Goal: Transaction & Acquisition: Book appointment/travel/reservation

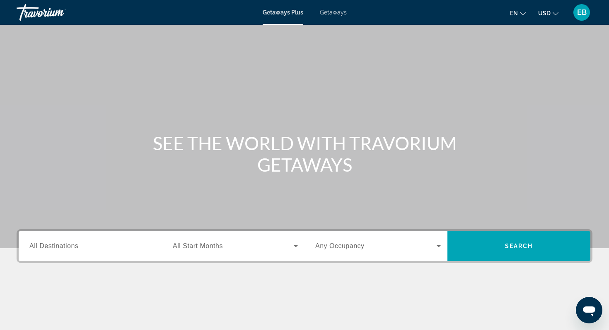
click at [337, 17] on div "Getaways Plus Getaways en English Español Français Italiano Português русский U…" at bounding box center [304, 13] width 609 height 22
click at [337, 11] on span "Getaways" at bounding box center [333, 12] width 27 height 7
click at [78, 246] on input "Destination All Destinations" at bounding box center [91, 247] width 125 height 10
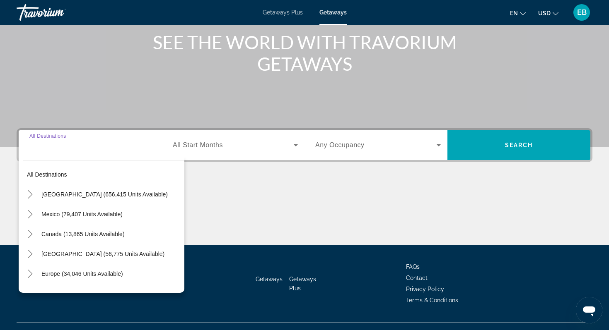
scroll to position [117, 0]
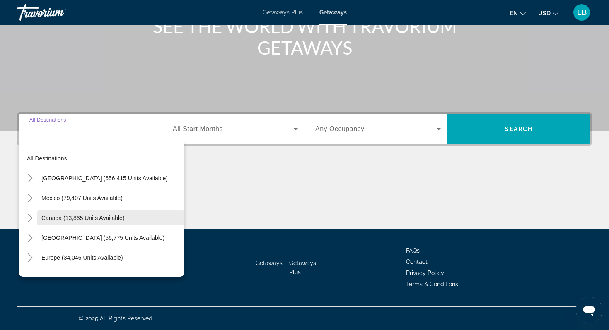
click at [76, 221] on span "Canada (13,865 units available)" at bounding box center [82, 218] width 83 height 7
type input "**********"
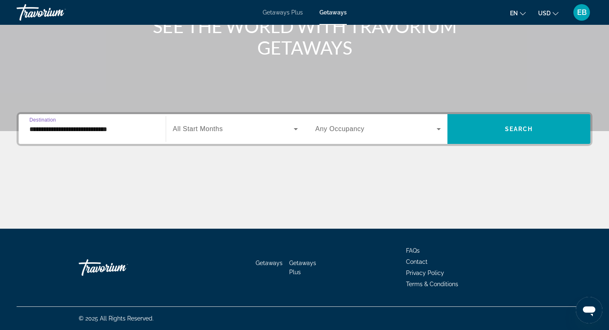
click at [209, 128] on span "All Start Months" at bounding box center [198, 128] width 50 height 7
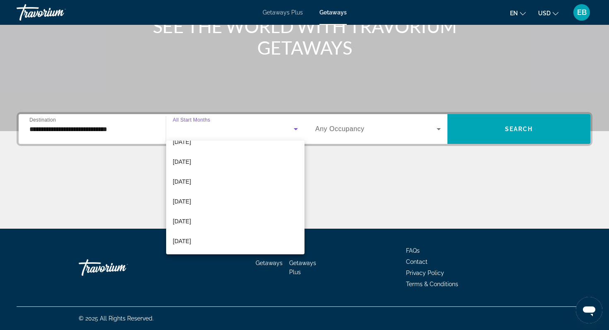
scroll to position [162, 0]
click at [206, 210] on mat-option "July 2026" at bounding box center [235, 211] width 138 height 20
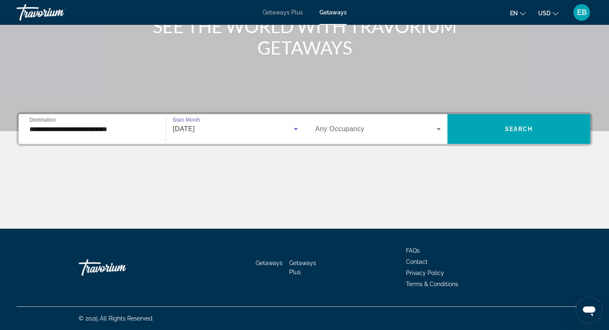
click at [361, 136] on div "Search widget" at bounding box center [377, 129] width 125 height 23
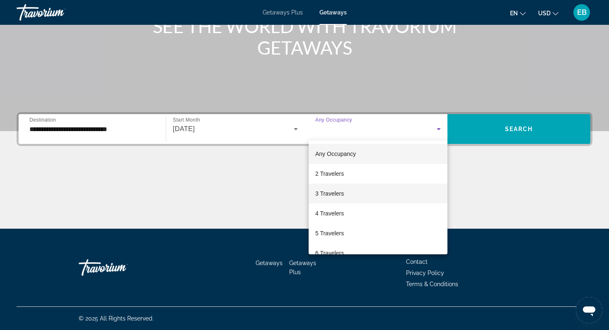
click at [342, 195] on span "3 Travelers" at bounding box center [329, 194] width 29 height 10
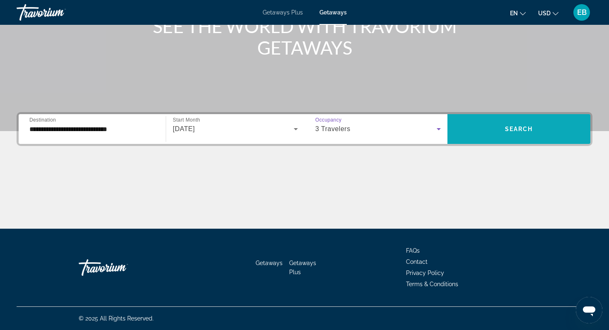
click at [531, 124] on span "Search widget" at bounding box center [518, 129] width 143 height 20
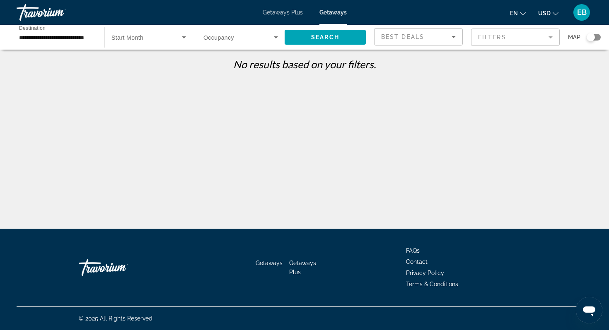
click at [599, 38] on div "Search widget" at bounding box center [593, 37] width 14 height 7
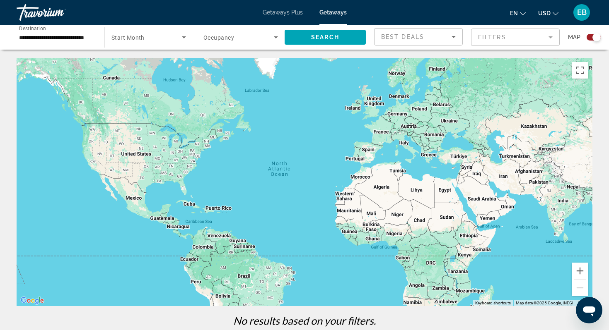
click at [145, 41] on span "Search widget" at bounding box center [146, 37] width 70 height 10
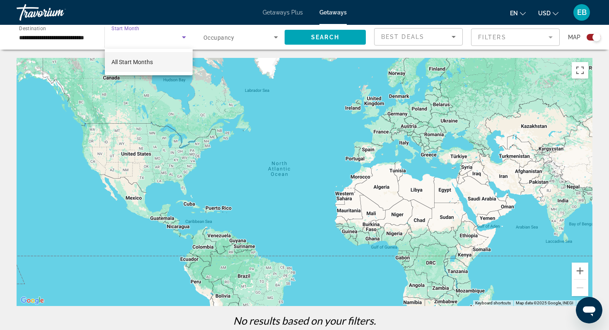
click at [150, 65] on span "All Start Months" at bounding box center [131, 62] width 41 height 7
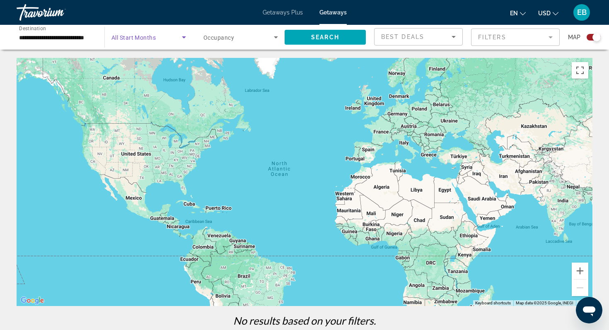
click at [246, 43] on div "Search widget" at bounding box center [240, 37] width 75 height 23
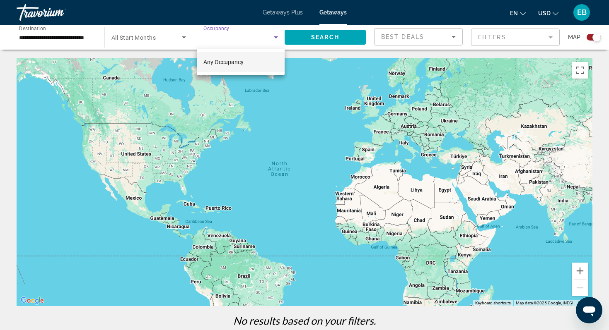
click at [245, 62] on mat-option "Any Occupancy" at bounding box center [241, 62] width 88 height 20
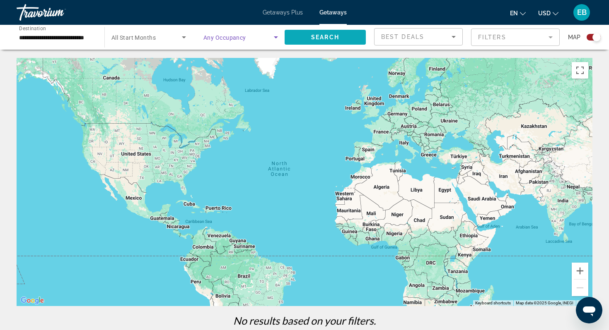
click at [317, 41] on span "Search widget" at bounding box center [324, 37] width 81 height 20
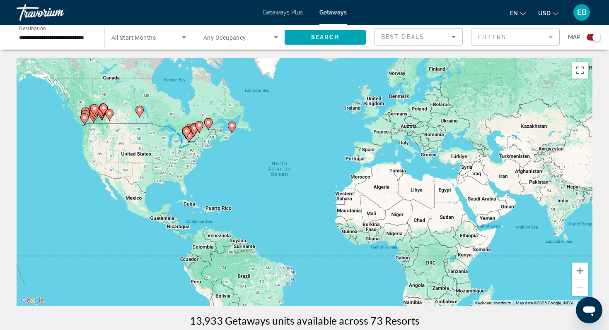
click at [508, 35] on mat-form-field "Filters" at bounding box center [515, 37] width 89 height 17
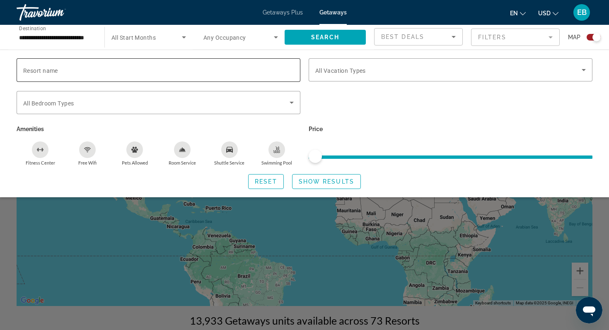
click at [157, 65] on input "Resort name" at bounding box center [158, 70] width 270 height 10
click at [315, 182] on span "Show Results" at bounding box center [326, 181] width 55 height 7
click at [121, 65] on input "**********" at bounding box center [158, 70] width 270 height 10
click at [71, 70] on input "**********" at bounding box center [158, 70] width 270 height 10
type input "**********"
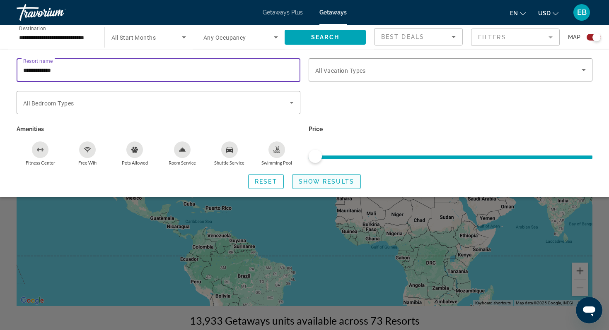
click at [321, 180] on span "Show Results" at bounding box center [326, 181] width 55 height 7
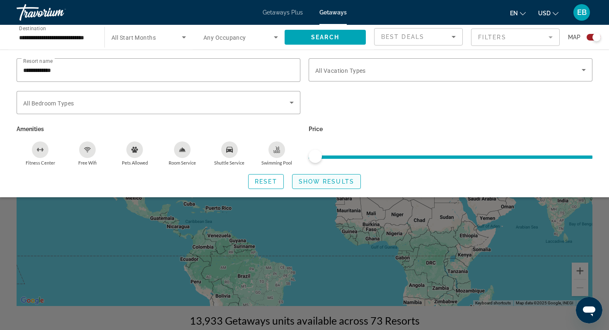
click at [314, 178] on span "Show Results" at bounding box center [326, 181] width 55 height 7
click at [326, 33] on span "Search widget" at bounding box center [324, 37] width 81 height 20
click at [331, 178] on span "Show Results" at bounding box center [326, 181] width 55 height 7
click at [352, 76] on div "Search widget" at bounding box center [450, 69] width 270 height 23
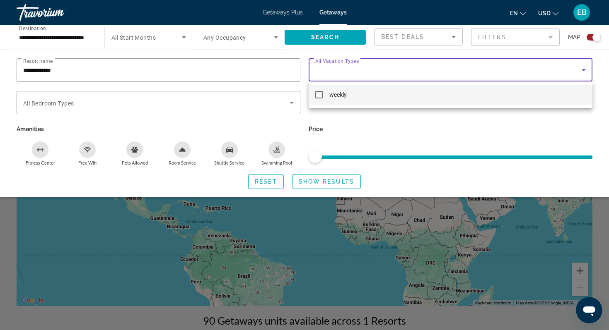
click at [342, 121] on div at bounding box center [304, 165] width 609 height 330
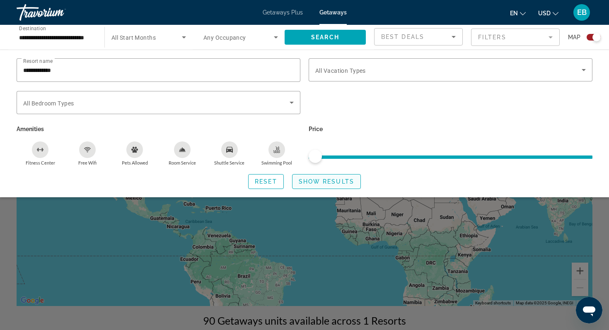
click at [325, 182] on span "Show Results" at bounding box center [326, 181] width 55 height 7
click at [331, 39] on span "Search" at bounding box center [325, 37] width 28 height 7
click at [82, 36] on input "**********" at bounding box center [56, 38] width 75 height 10
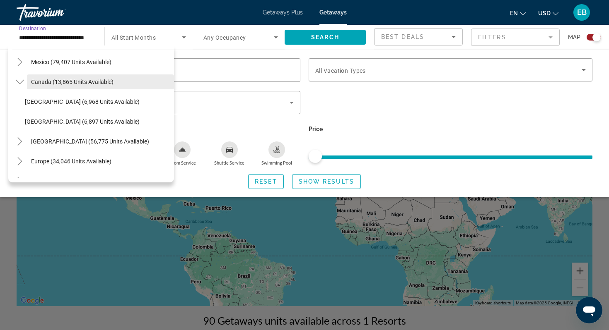
scroll to position [43, 0]
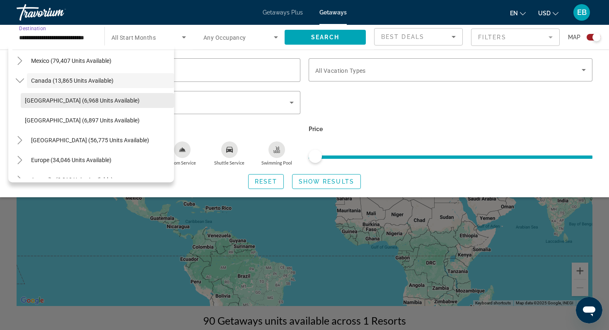
click at [66, 100] on span "Eastern Canada (6,968 units available)" at bounding box center [82, 100] width 115 height 7
type input "**********"
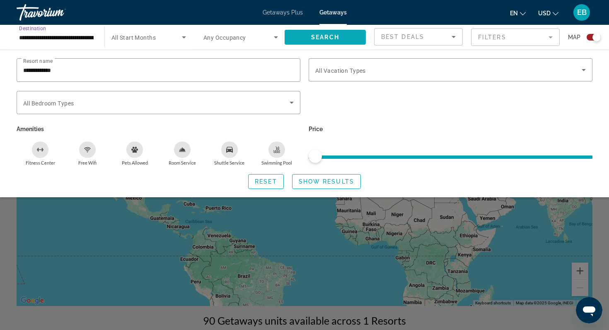
click at [314, 39] on span "Search" at bounding box center [325, 37] width 28 height 7
click at [332, 182] on span "Show Results" at bounding box center [326, 181] width 55 height 7
click at [188, 68] on input "**********" at bounding box center [158, 70] width 270 height 10
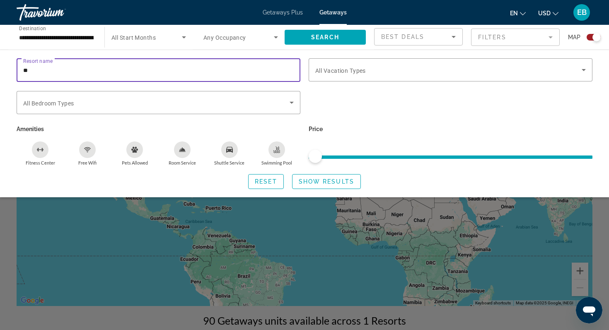
type input "*"
click at [327, 178] on span "Show Results" at bounding box center [326, 181] width 55 height 7
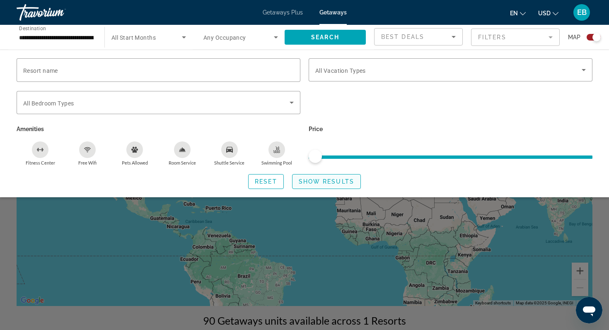
click at [313, 185] on span "Search widget" at bounding box center [326, 182] width 68 height 20
click at [323, 38] on span "Search" at bounding box center [325, 37] width 28 height 7
click at [309, 200] on div "Search widget" at bounding box center [304, 227] width 609 height 206
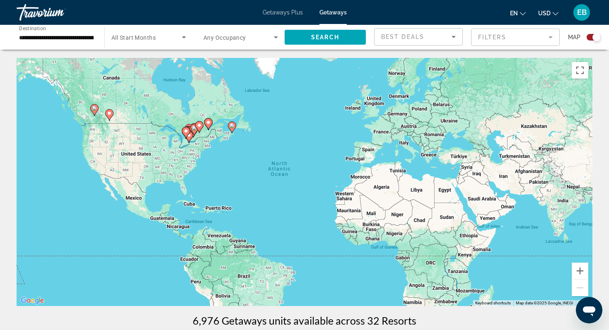
click at [65, 41] on input "**********" at bounding box center [56, 38] width 75 height 10
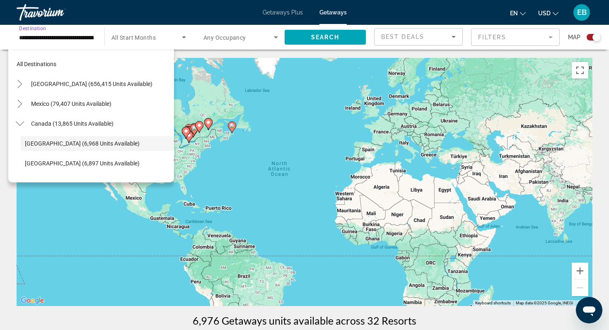
scroll to position [29, 0]
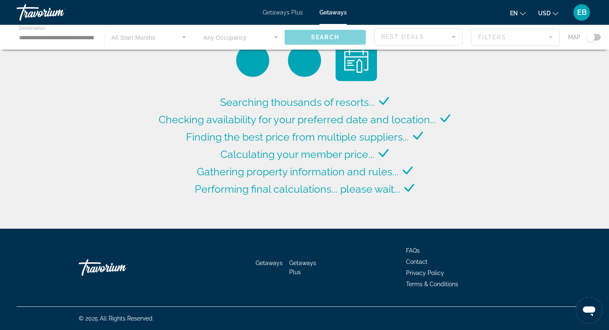
click at [85, 40] on div "Main content" at bounding box center [304, 37] width 609 height 25
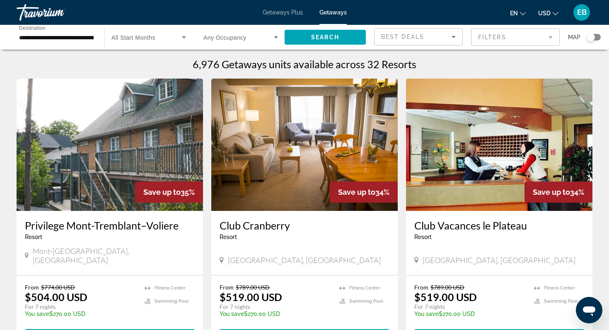
click at [284, 12] on span "Getaways Plus" at bounding box center [283, 12] width 40 height 7
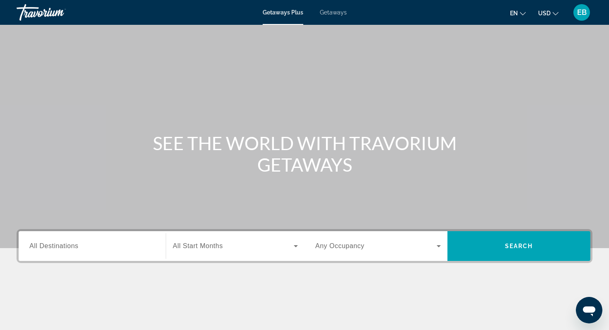
click at [88, 250] on input "Destination All Destinations" at bounding box center [91, 247] width 125 height 10
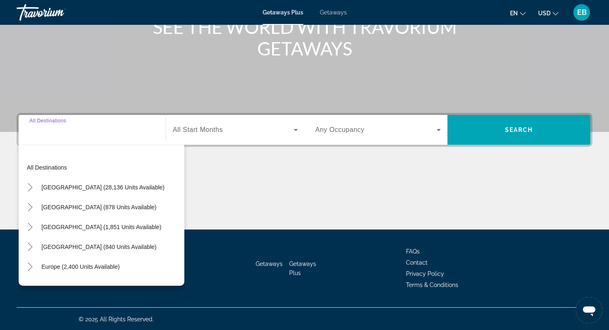
scroll to position [117, 0]
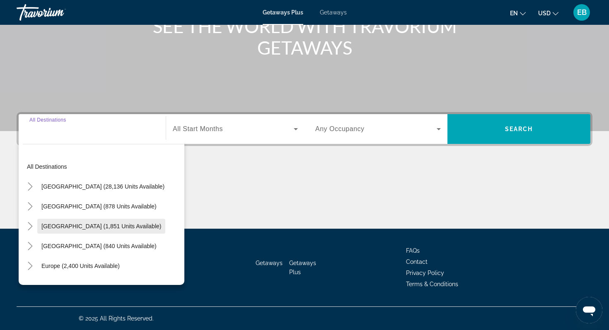
click at [80, 226] on span "Canada (1,851 units available)" at bounding box center [101, 226] width 120 height 7
type input "**********"
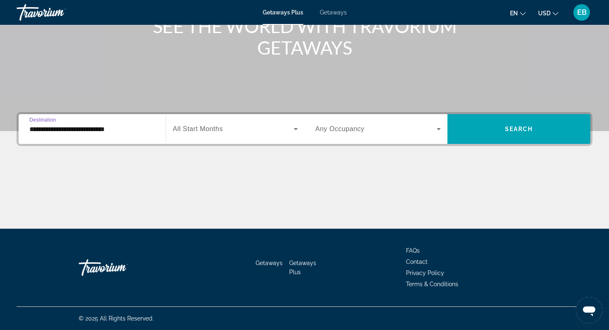
click at [219, 138] on div "Search widget" at bounding box center [235, 129] width 125 height 23
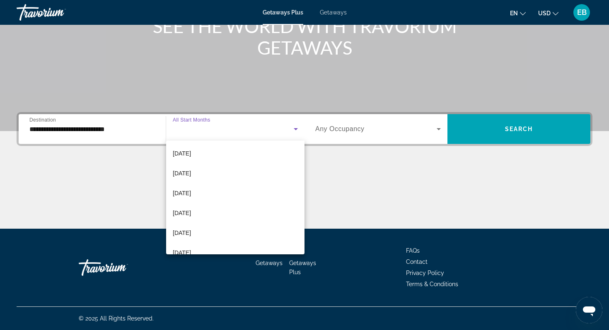
scroll to position [140, 0]
click at [191, 234] on span "July 2026" at bounding box center [182, 233] width 18 height 10
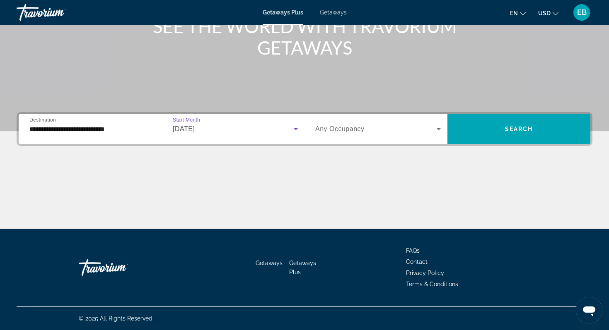
click at [352, 134] on span "Search widget" at bounding box center [375, 129] width 121 height 10
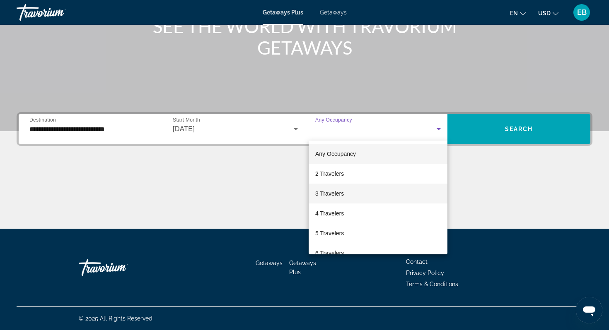
click at [349, 200] on mat-option "3 Travelers" at bounding box center [378, 194] width 139 height 20
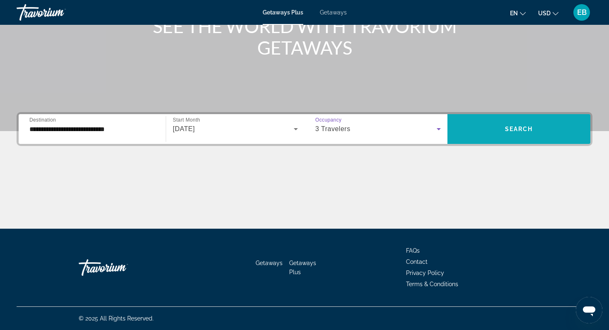
click at [530, 129] on span "Search" at bounding box center [519, 129] width 28 height 7
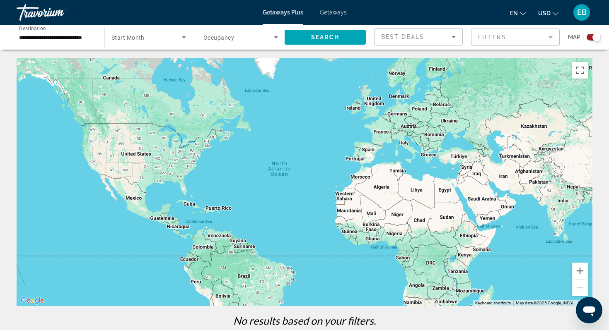
click at [155, 42] on span "Search widget" at bounding box center [146, 37] width 70 height 10
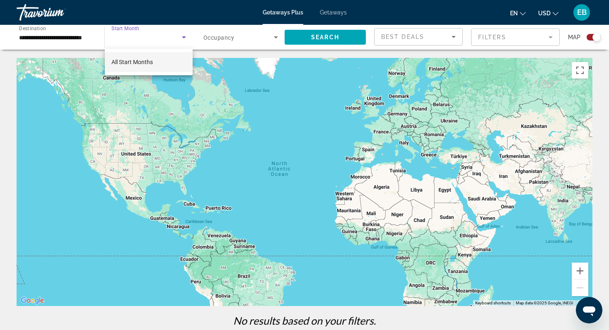
click at [147, 62] on span "All Start Months" at bounding box center [131, 62] width 41 height 7
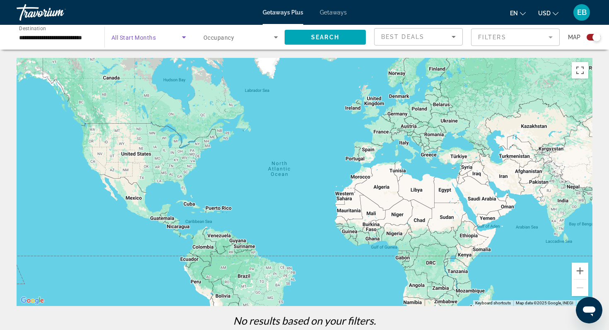
click at [230, 41] on span "Search widget" at bounding box center [238, 37] width 70 height 10
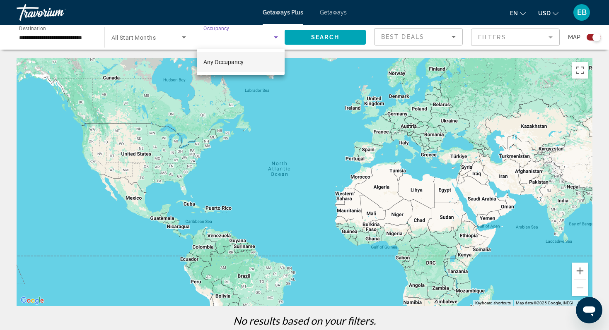
click at [230, 66] on span "Any Occupancy" at bounding box center [223, 62] width 40 height 10
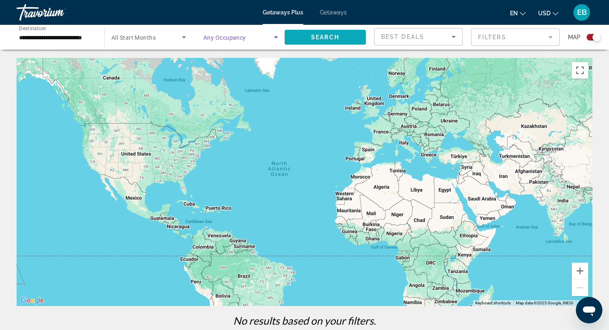
click at [315, 34] on span "Search" at bounding box center [325, 37] width 28 height 7
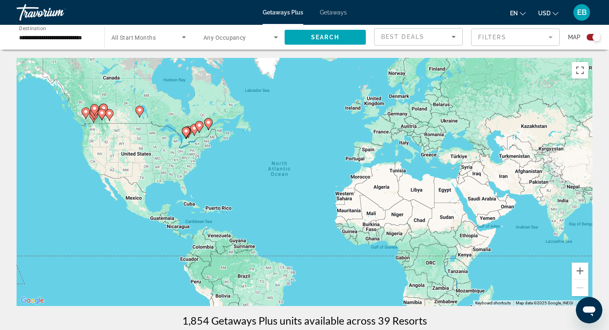
click at [69, 41] on input "**********" at bounding box center [56, 38] width 75 height 10
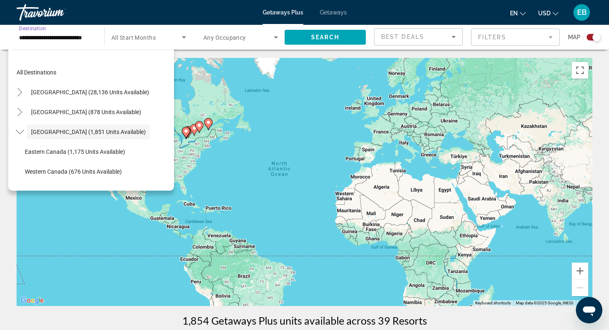
scroll to position [10, 0]
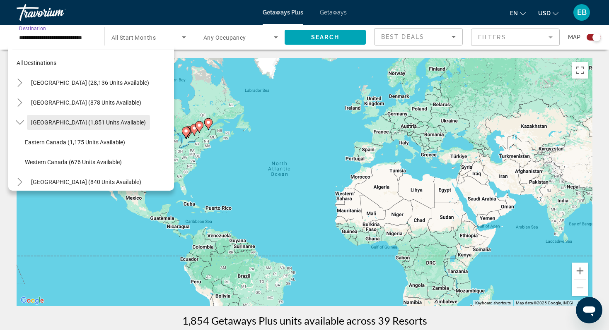
click at [72, 122] on span "Canada (1,851 units available)" at bounding box center [88, 122] width 115 height 7
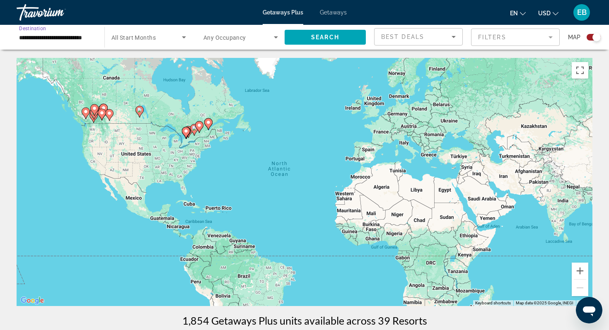
click at [493, 39] on mat-form-field "Filters" at bounding box center [515, 37] width 89 height 17
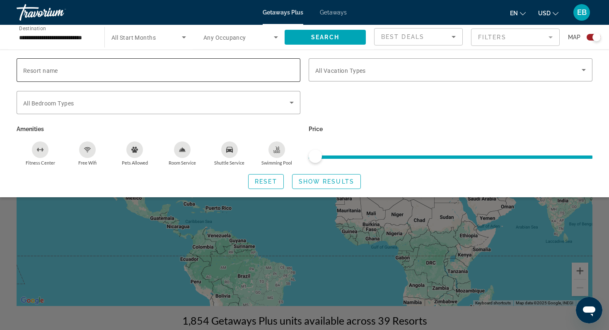
click at [211, 76] on div "Search widget" at bounding box center [158, 70] width 270 height 24
type input "**********"
click at [322, 183] on span "Show Results" at bounding box center [326, 181] width 55 height 7
click at [321, 39] on span "Search" at bounding box center [325, 37] width 28 height 7
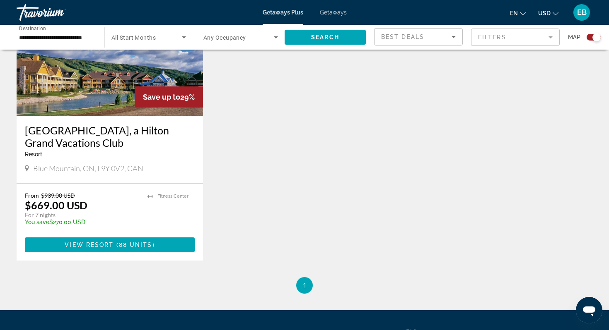
scroll to position [354, 0]
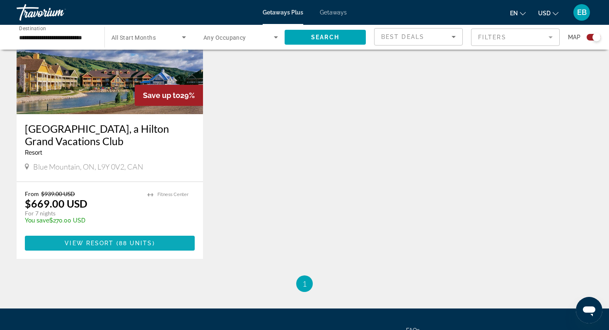
click at [106, 244] on span "View Resort" at bounding box center [89, 243] width 49 height 7
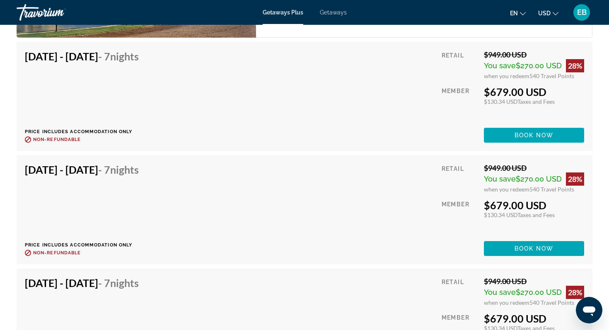
scroll to position [3594, 0]
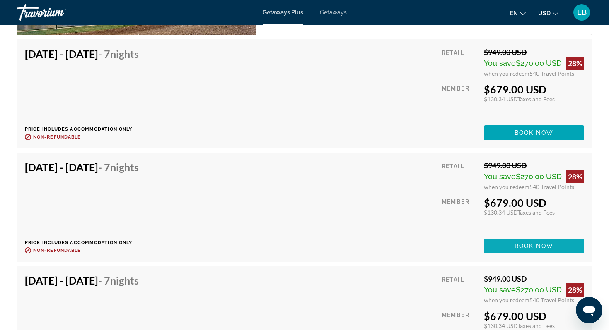
click at [534, 243] on span "Book now" at bounding box center [533, 246] width 39 height 7
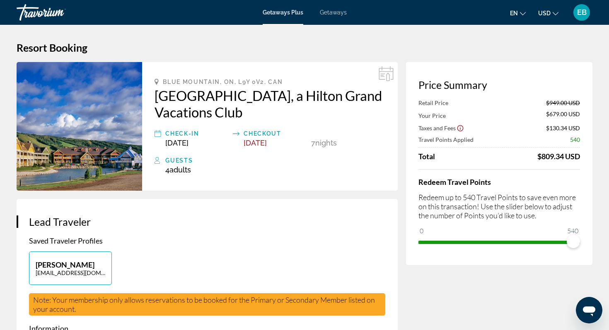
click at [554, 19] on button "USD USD ($) MXN (Mex$) CAD (Can$) GBP (£) EUR (€) AUD (A$) NZD (NZ$) CNY (CN¥)" at bounding box center [548, 13] width 20 height 12
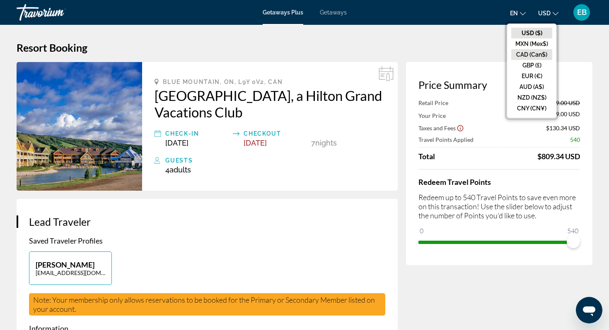
click at [535, 52] on button "CAD (Can$)" at bounding box center [531, 54] width 41 height 11
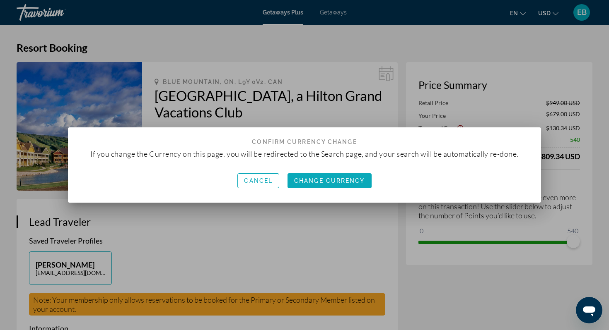
click at [332, 176] on span "button" at bounding box center [329, 181] width 84 height 20
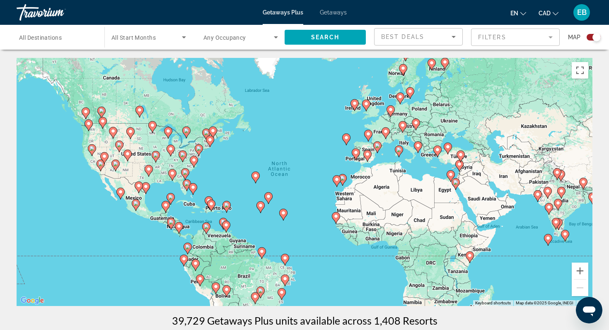
click at [506, 37] on mat-form-field "Filters" at bounding box center [515, 37] width 89 height 17
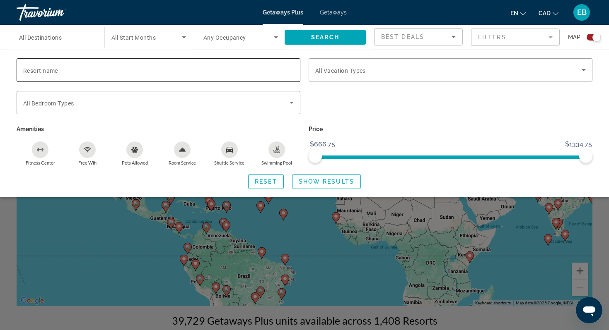
click at [190, 68] on input "Resort name" at bounding box center [158, 70] width 270 height 10
type input "**********"
click at [322, 34] on span "Search" at bounding box center [325, 37] width 28 height 7
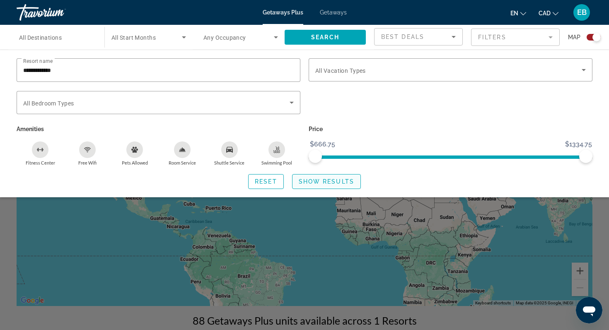
click at [327, 181] on span "Show Results" at bounding box center [326, 181] width 55 height 7
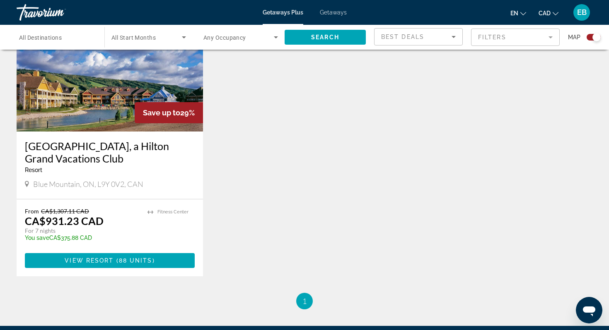
scroll to position [340, 0]
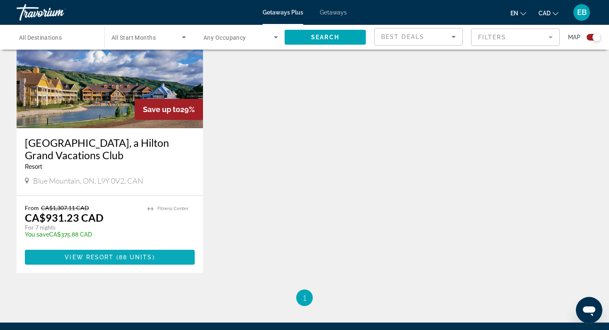
click at [137, 254] on span "88 units" at bounding box center [136, 257] width 34 height 7
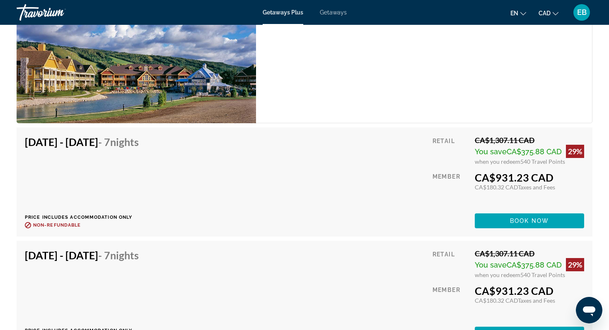
scroll to position [1487, 0]
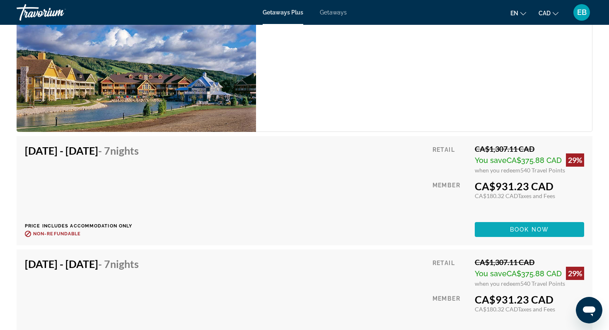
click at [519, 227] on span "Book now" at bounding box center [529, 230] width 39 height 7
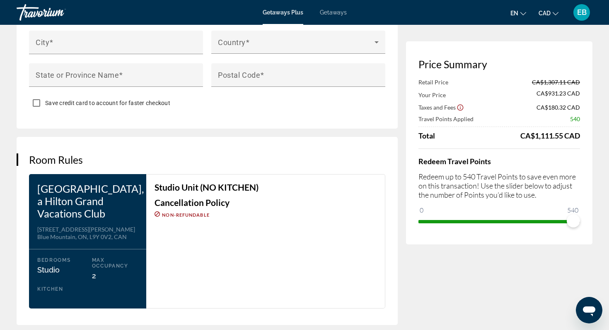
scroll to position [929, 0]
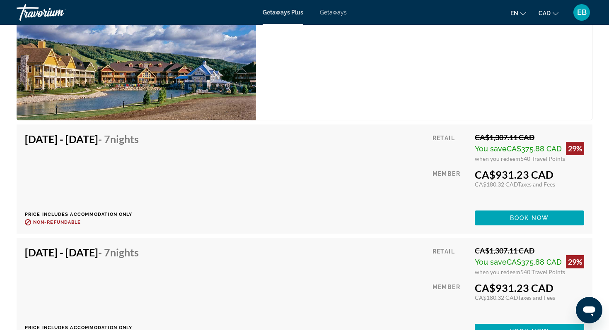
scroll to position [1504, 0]
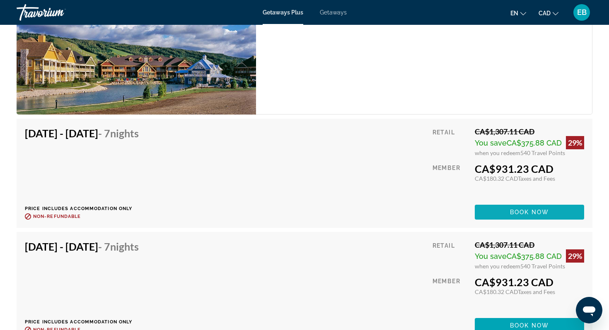
click at [508, 202] on span "Main content" at bounding box center [529, 212] width 109 height 20
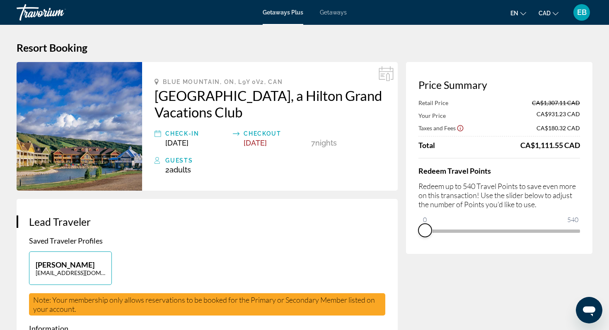
drag, startPoint x: 574, startPoint y: 242, endPoint x: 417, endPoint y: 242, distance: 157.4
click at [416, 242] on div "Price Summary Retail Price CA$1,307.11 CAD Your Price CA$931.23 CAD Taxes and F…" at bounding box center [499, 158] width 186 height 192
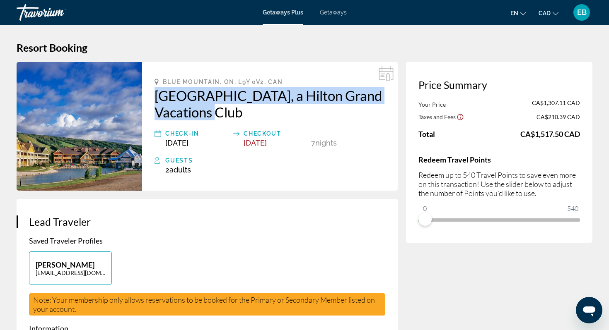
drag, startPoint x: 150, startPoint y: 86, endPoint x: 256, endPoint y: 111, distance: 108.6
click at [256, 111] on div "[GEOGRAPHIC_DATA], [GEOGRAPHIC_DATA], L9Y 0V2, [GEOGRAPHIC_DATA], a Hilton Gran…" at bounding box center [269, 126] width 255 height 129
copy h2 "[GEOGRAPHIC_DATA], a Hilton Grand Vacations Club"
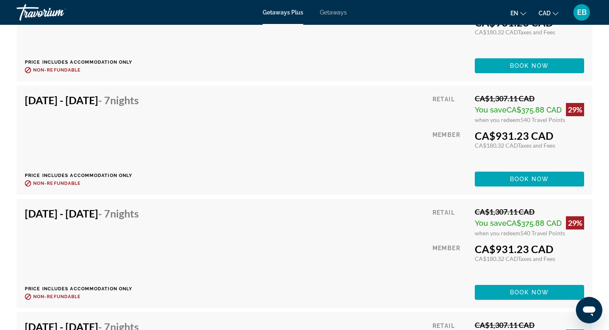
scroll to position [2224, 0]
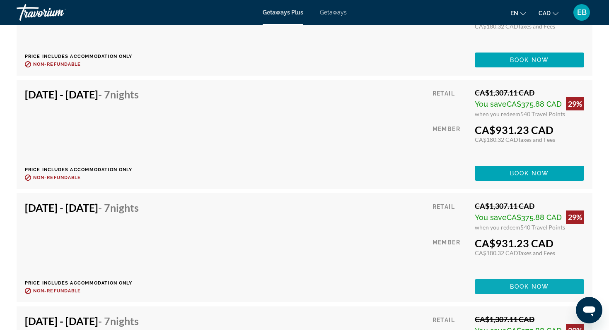
click at [527, 284] on span "Book now" at bounding box center [529, 287] width 39 height 7
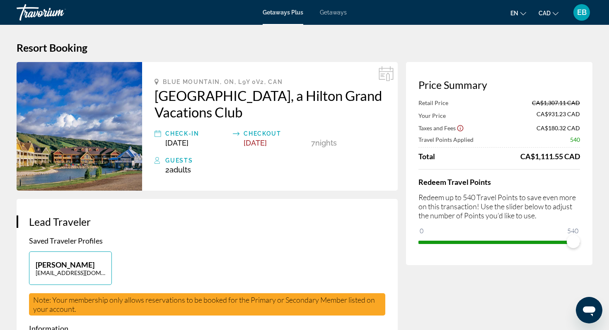
click at [339, 11] on span "Getaways" at bounding box center [333, 12] width 27 height 7
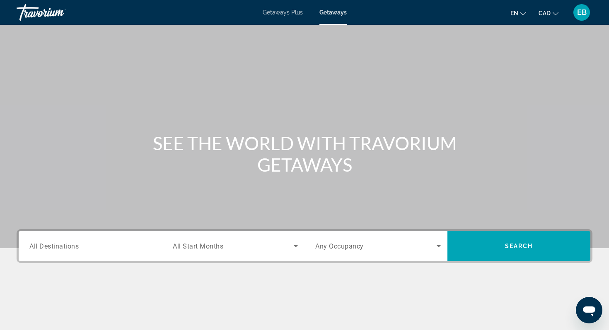
click at [74, 251] on div "Destination All Destinations" at bounding box center [91, 247] width 125 height 24
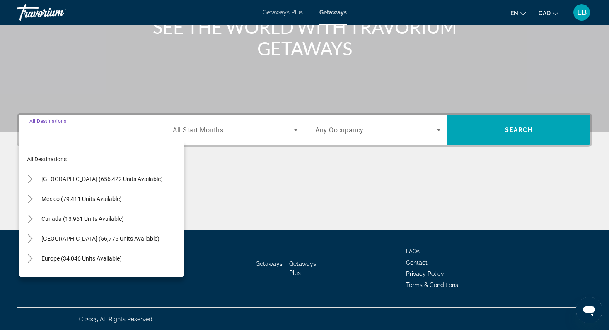
scroll to position [117, 0]
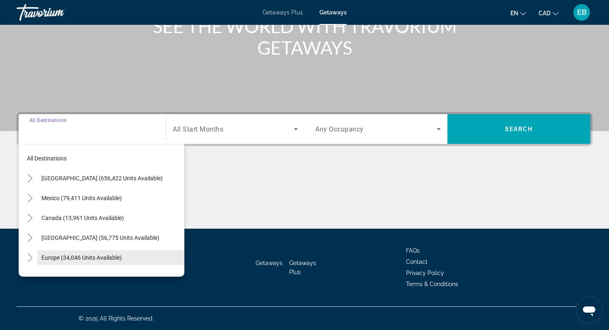
click at [77, 253] on span "Search widget" at bounding box center [110, 258] width 147 height 20
type input "**********"
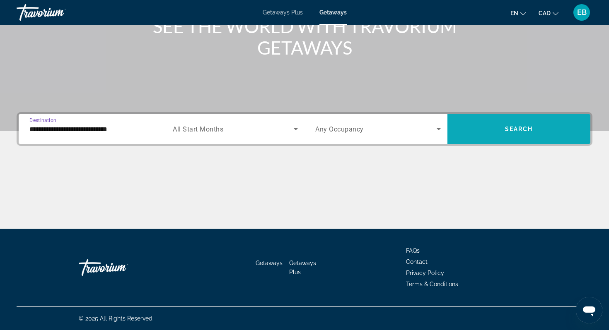
click at [528, 126] on span "Search" at bounding box center [519, 129] width 28 height 7
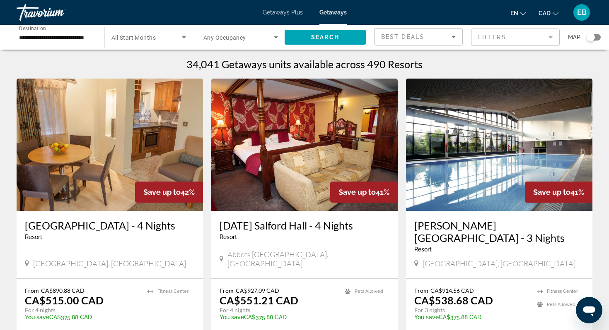
click at [523, 36] on mat-form-field "Filters" at bounding box center [515, 37] width 89 height 17
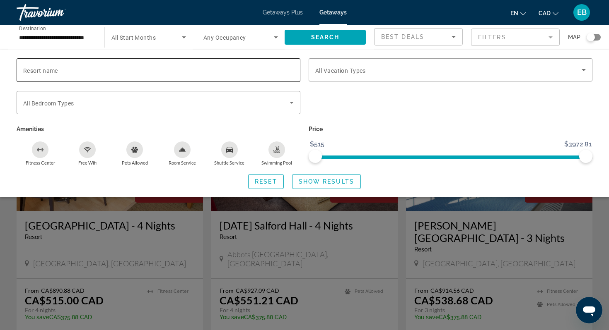
click at [235, 70] on input "Resort name" at bounding box center [158, 70] width 270 height 10
type input "******"
click at [323, 179] on span "Show Results" at bounding box center [326, 181] width 55 height 7
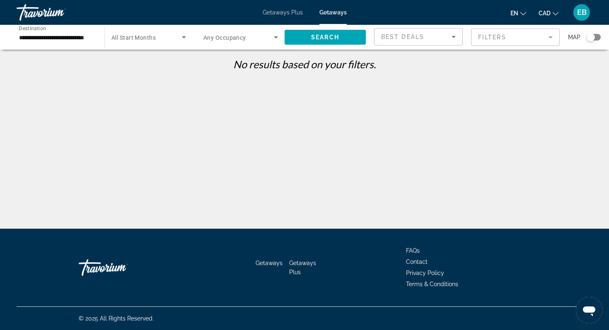
click at [513, 38] on mat-form-field "Filters" at bounding box center [515, 37] width 89 height 17
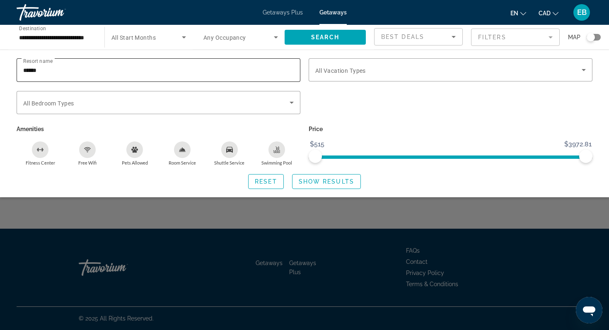
click at [85, 65] on input "******" at bounding box center [158, 70] width 270 height 10
type input "*"
type input "********"
click at [322, 175] on span "Search widget" at bounding box center [326, 182] width 68 height 20
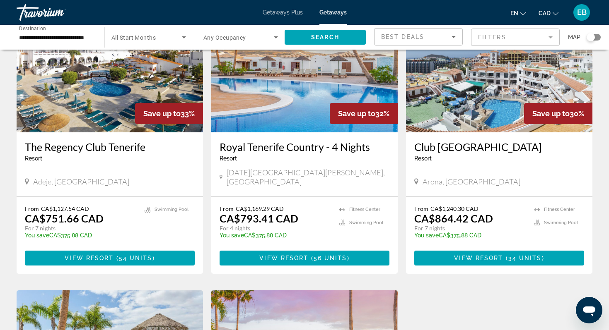
scroll to position [77, 0]
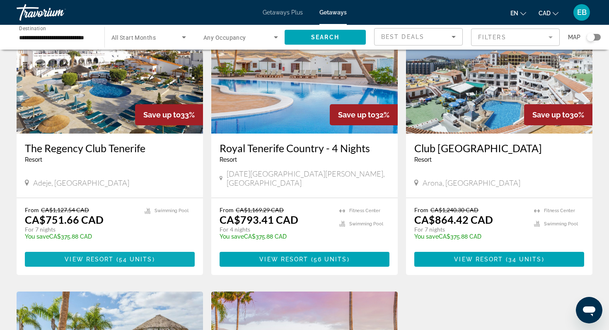
click at [93, 256] on span "View Resort" at bounding box center [89, 259] width 49 height 7
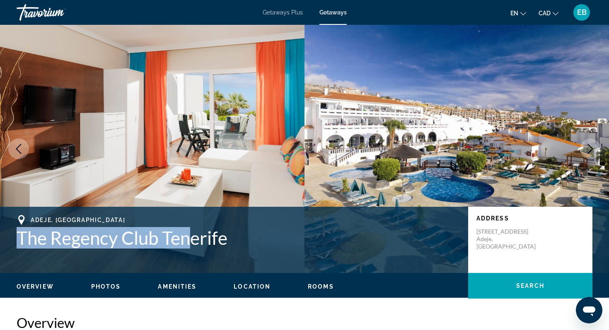
drag, startPoint x: 17, startPoint y: 235, endPoint x: 188, endPoint y: 248, distance: 172.3
click at [188, 248] on h1 "The Regency Club Tenerife" at bounding box center [238, 238] width 443 height 22
click at [166, 258] on div "Adeje, [GEOGRAPHIC_DATA] The Regency Club [GEOGRAPHIC_DATA] Address [STREET_ADD…" at bounding box center [304, 240] width 609 height 50
drag, startPoint x: 18, startPoint y: 234, endPoint x: 248, endPoint y: 235, distance: 229.8
click at [248, 236] on h1 "The Regency Club Tenerife" at bounding box center [238, 238] width 443 height 22
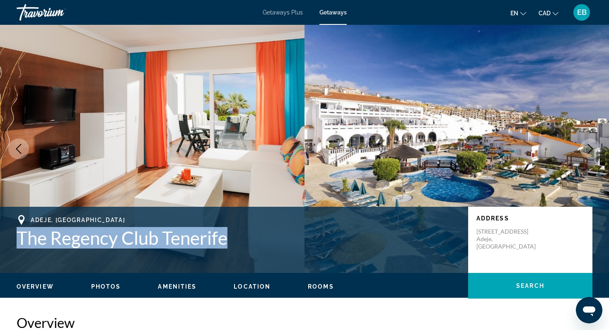
copy h1 "The Regency Club Tenerife"
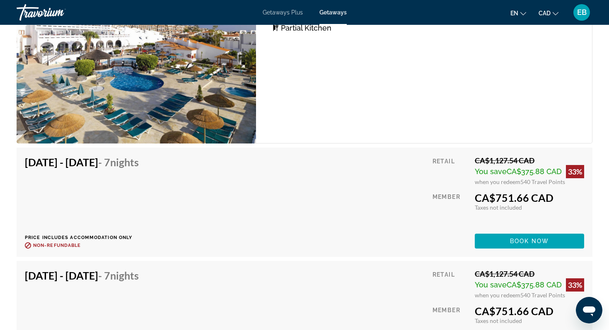
scroll to position [1487, 0]
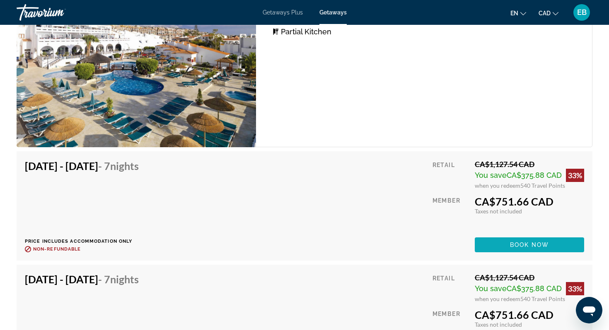
click at [535, 244] on span "Book now" at bounding box center [529, 245] width 39 height 7
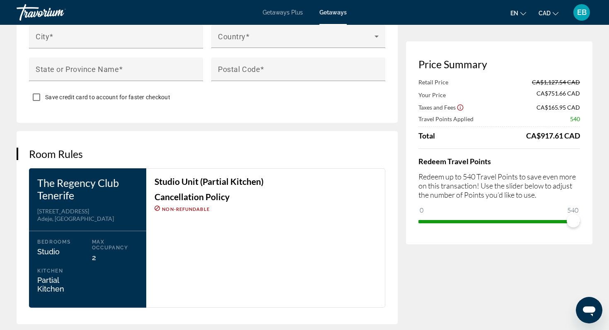
scroll to position [918, 0]
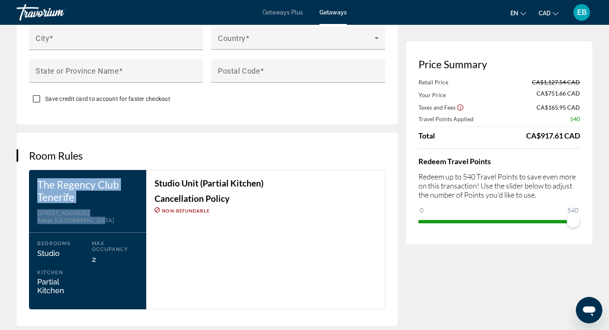
drag, startPoint x: 36, startPoint y: 176, endPoint x: 104, endPoint y: 218, distance: 80.3
click at [104, 218] on div "The Regency Club Tenerife Address [STREET_ADDRESS] Islands Bedrooms Studio Max …" at bounding box center [87, 240] width 117 height 140
copy div "The Regency Club Tenerife Address [STREET_ADDRESS]"
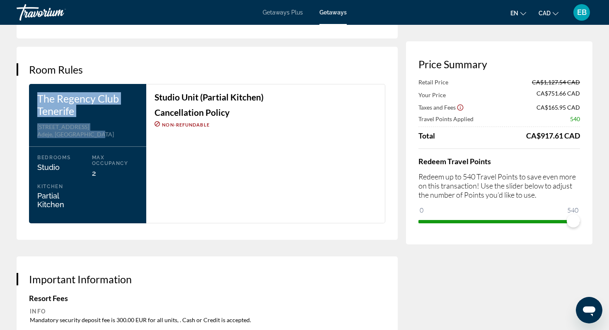
scroll to position [1005, 0]
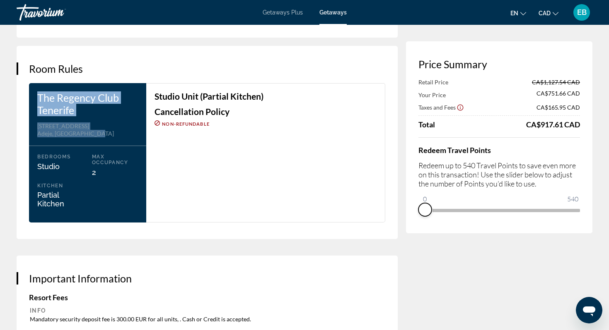
drag, startPoint x: 574, startPoint y: 222, endPoint x: 422, endPoint y: 217, distance: 152.1
click at [422, 217] on div "Price Summary Retail Price CA$1,127.54 CAD Your Price CA$751.66 CAD Taxes and F…" at bounding box center [499, 137] width 186 height 192
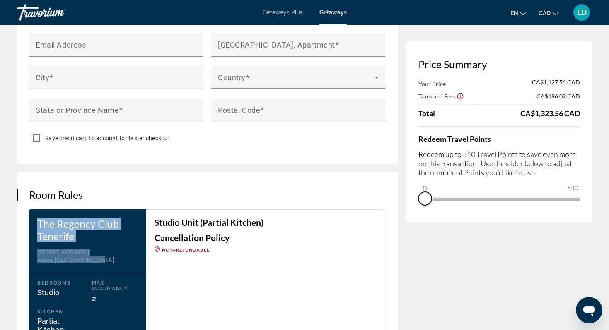
scroll to position [892, 0]
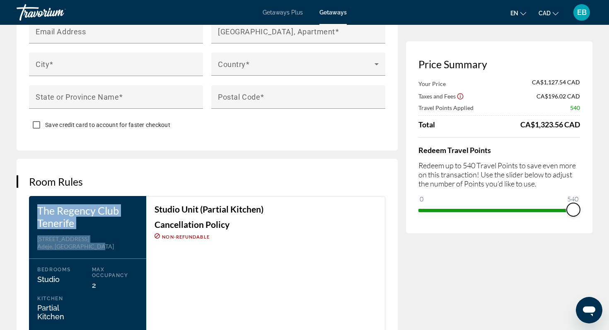
drag, startPoint x: 424, startPoint y: 202, endPoint x: 583, endPoint y: 215, distance: 160.0
click at [583, 216] on div "Price Summary Your Price CA$1,127.54 CAD Taxes and Fees CA$196.02 CAD Travel Po…" at bounding box center [499, 137] width 186 height 192
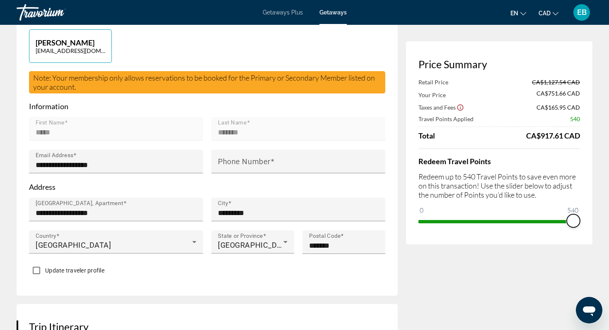
scroll to position [0, 0]
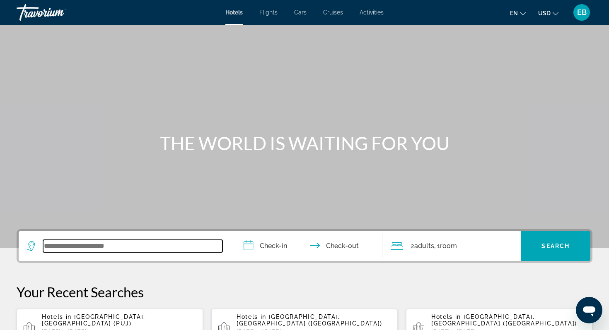
click at [112, 252] on input "Search widget" at bounding box center [132, 246] width 179 height 12
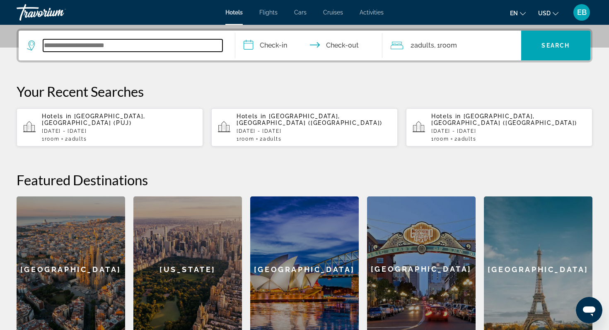
scroll to position [202, 0]
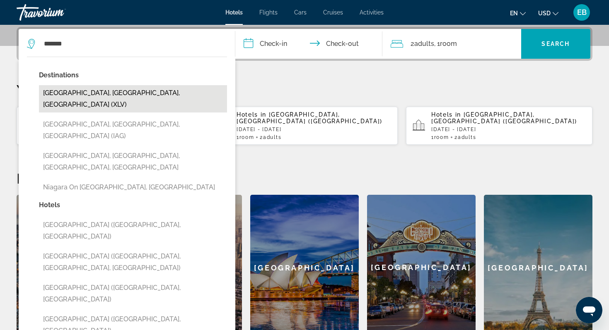
click at [112, 98] on button "Niagara Falls, ON, Canada (XLV)" at bounding box center [133, 98] width 188 height 27
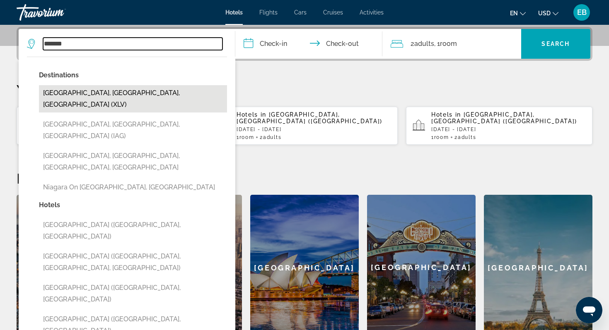
type input "**********"
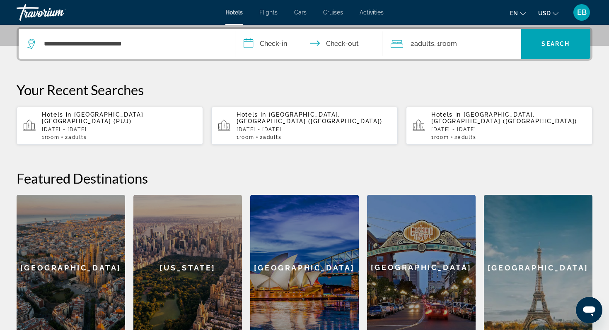
click at [282, 48] on input "**********" at bounding box center [310, 45] width 150 height 32
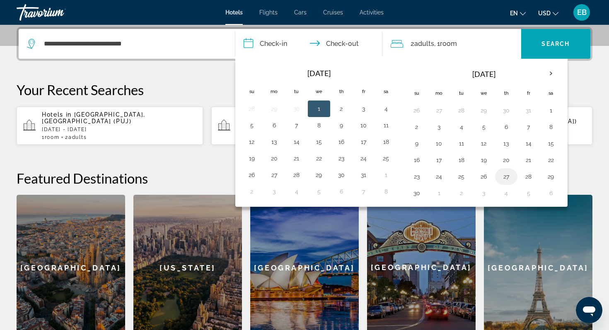
click at [509, 176] on button "27" at bounding box center [505, 177] width 13 height 12
click at [421, 194] on button "30" at bounding box center [416, 194] width 13 height 12
type input "**********"
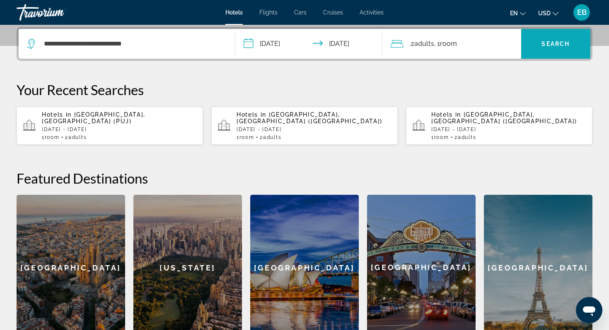
click at [561, 43] on span "Search" at bounding box center [555, 44] width 28 height 7
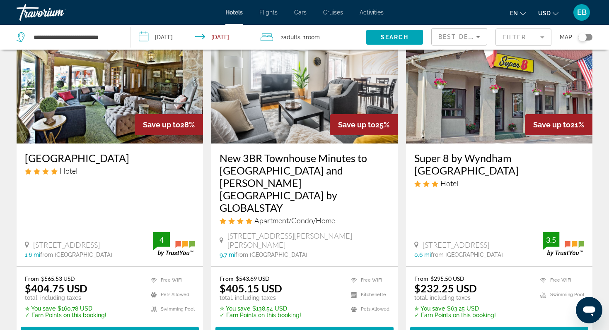
scroll to position [73, 0]
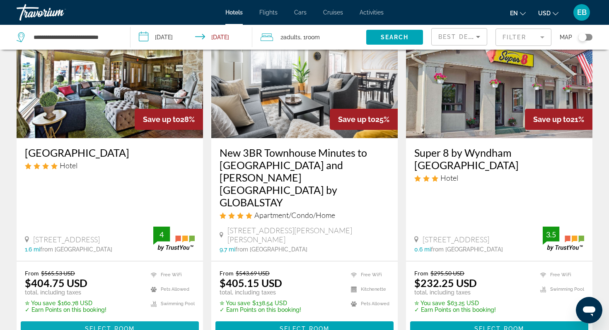
click at [96, 326] on span "Select Room" at bounding box center [110, 329] width 50 height 7
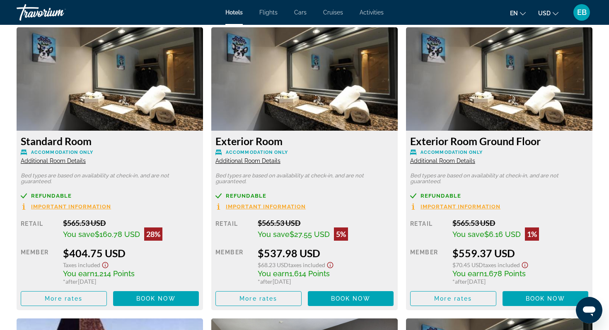
scroll to position [1107, 0]
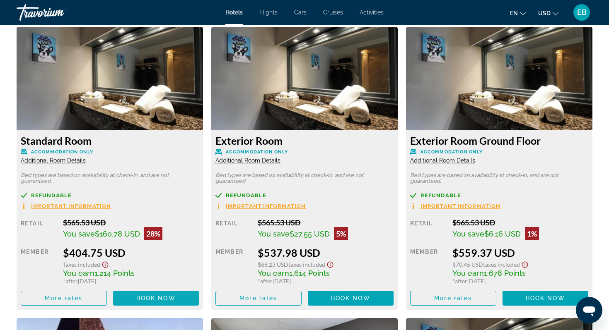
click at [146, 299] on span "Book now" at bounding box center [155, 298] width 39 height 7
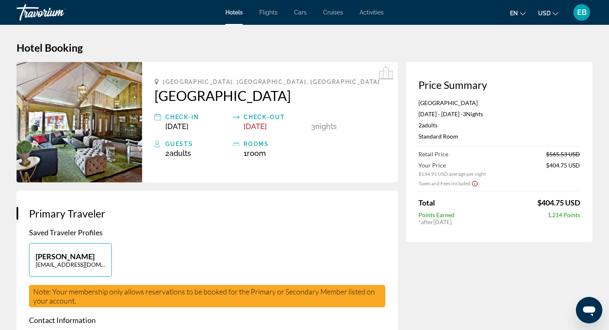
click at [558, 11] on icon "Change currency" at bounding box center [555, 14] width 6 height 6
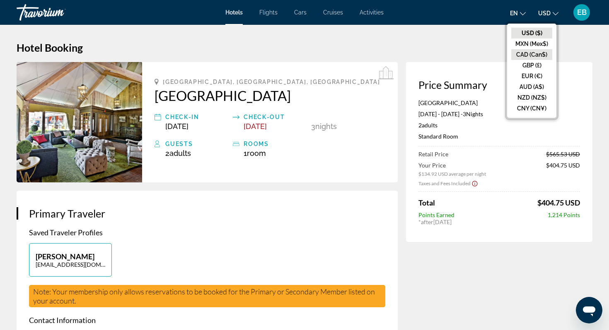
click at [530, 53] on button "CAD (Can$)" at bounding box center [531, 54] width 41 height 11
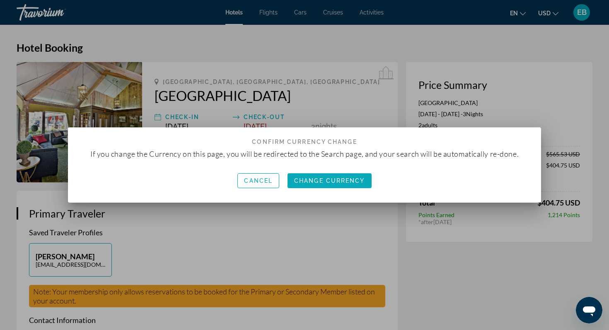
click at [345, 180] on span "Change Currency" at bounding box center [329, 181] width 71 height 7
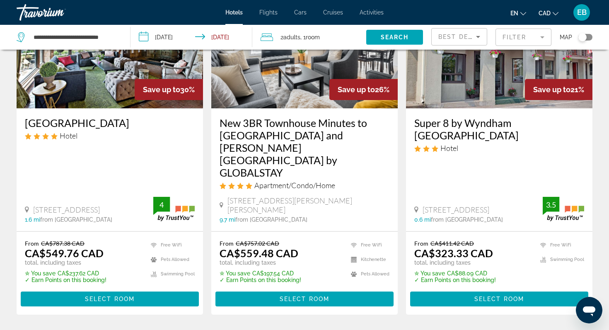
scroll to position [102, 0]
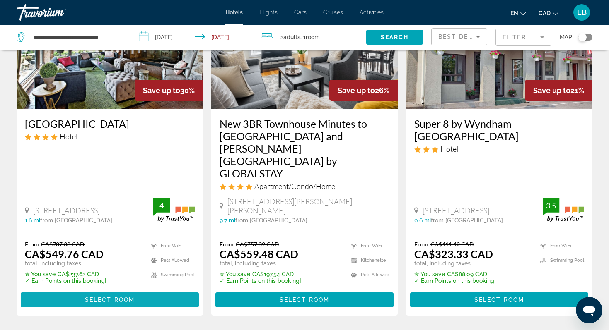
click at [133, 297] on span "Select Room" at bounding box center [110, 300] width 50 height 7
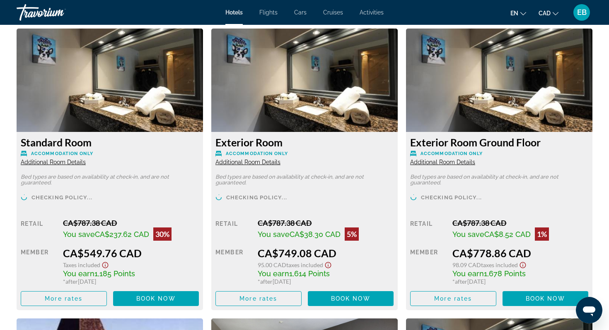
scroll to position [1108, 0]
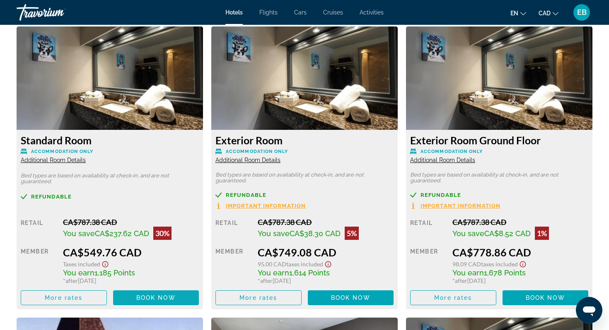
click at [150, 299] on span "Book now" at bounding box center [155, 298] width 39 height 7
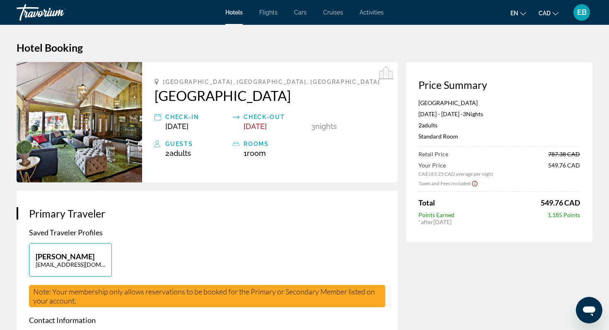
drag, startPoint x: 151, startPoint y: 85, endPoint x: 332, endPoint y: 101, distance: 181.6
click at [332, 101] on div "Niagara Falls, ON, Canada Old Stone Inn Boutique Hotel Check-in Nov 27, 2025 Ch…" at bounding box center [269, 122] width 255 height 121
copy h2 "Old Stone Inn Boutique Hotel"
